Goal: Information Seeking & Learning: Find contact information

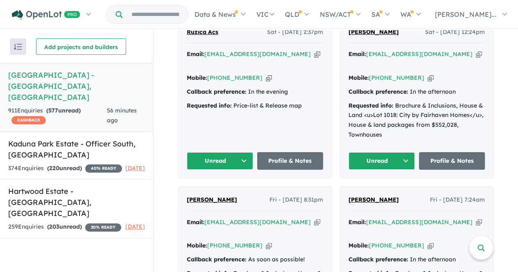
scroll to position [361, 0]
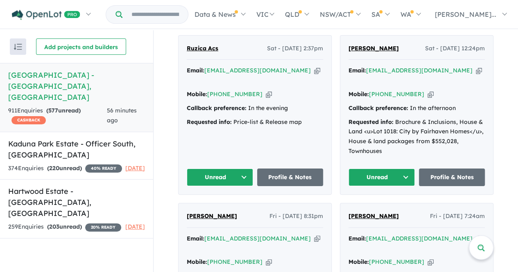
click at [389, 169] on button "Unread" at bounding box center [381, 178] width 66 height 18
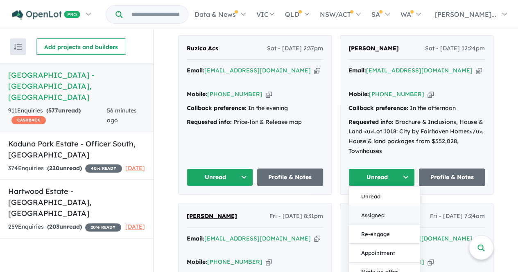
click at [373, 206] on button "Assigned" at bounding box center [384, 215] width 71 height 19
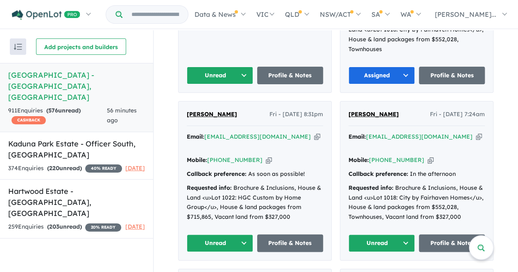
scroll to position [487, 0]
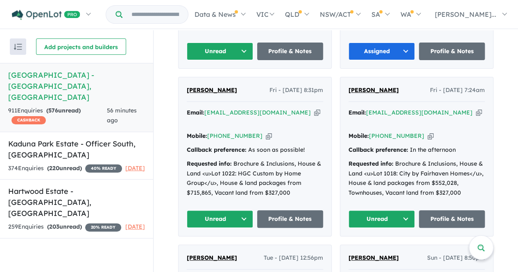
click at [205, 210] on button "Unread" at bounding box center [220, 219] width 66 height 18
click at [216, 248] on button "Assigned" at bounding box center [222, 257] width 71 height 19
click at [379, 210] on button "Unread" at bounding box center [381, 219] width 66 height 18
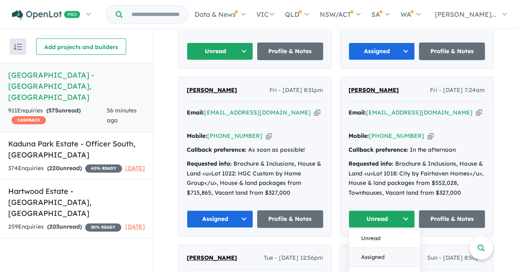
click at [378, 248] on button "Assigned" at bounding box center [384, 257] width 71 height 19
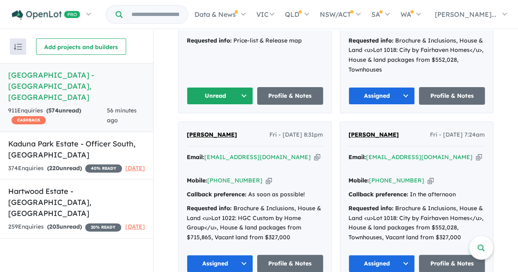
scroll to position [427, 0]
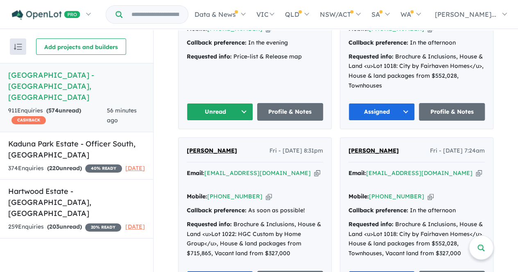
click at [202, 106] on button "Unread" at bounding box center [220, 112] width 66 height 18
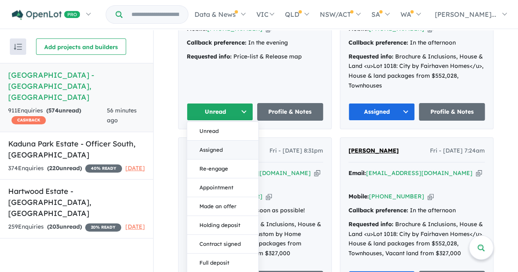
click at [204, 140] on button "Assigned" at bounding box center [222, 149] width 71 height 19
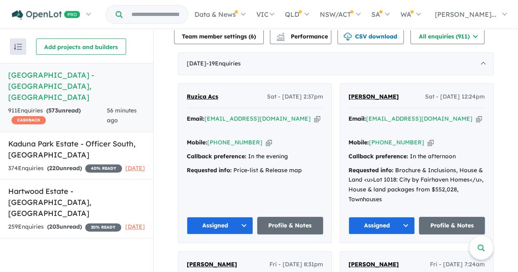
scroll to position [305, 0]
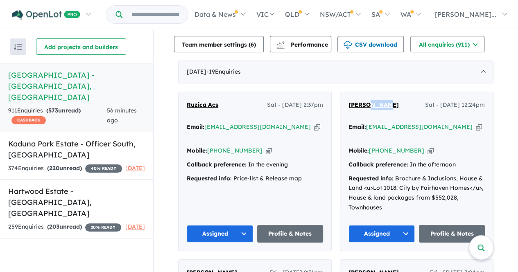
drag, startPoint x: 394, startPoint y: 97, endPoint x: 365, endPoint y: 100, distance: 28.3
click at [365, 100] on div "Abdul Khaid Sat - 27/09/2025, 12:24pm" at bounding box center [416, 108] width 136 height 16
copy span "Khaid"
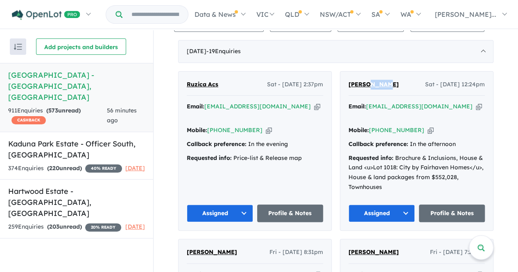
scroll to position [341, 0]
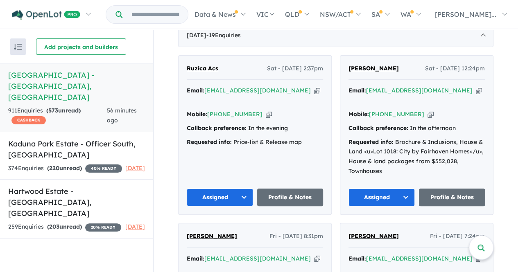
click at [460, 93] on div "Email: bobabdul@hotmail.com Copied! Mobile: +61 403 453 647 Copied! Callback pr…" at bounding box center [416, 133] width 136 height 94
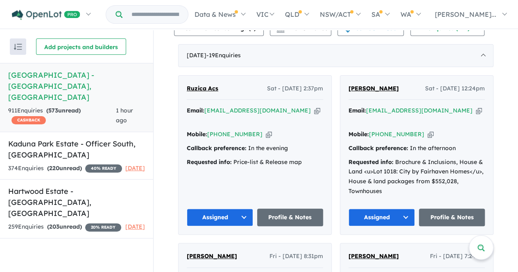
scroll to position [353, 0]
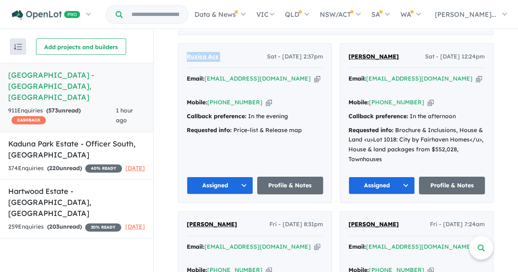
drag, startPoint x: 219, startPoint y: 50, endPoint x: 179, endPoint y: 48, distance: 40.2
click at [179, 48] on div "Ruzica Acs Sat - [DATE] 2:37pm Email: [EMAIL_ADDRESS][DOMAIN_NAME] Copied! Mobi…" at bounding box center [255, 123] width 153 height 159
copy span "Ruzica Acs"
click at [289, 177] on link "Profile & Notes" at bounding box center [290, 186] width 66 height 18
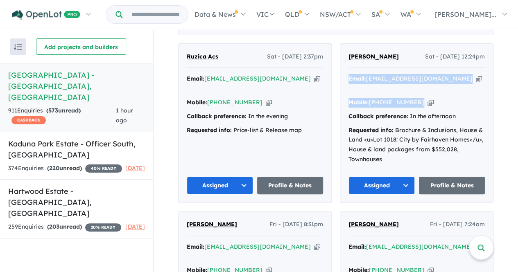
drag, startPoint x: 444, startPoint y: 89, endPoint x: 343, endPoint y: 73, distance: 101.9
click at [343, 73] on div "[PERSON_NAME] Sat - [DATE] 12:24pm Email: [EMAIL_ADDRESS][DOMAIN_NAME] Copied! …" at bounding box center [416, 123] width 153 height 159
copy div "Email: [EMAIL_ADDRESS][DOMAIN_NAME] Copied! Mobile: [PHONE_NUMBER] Copied!"
